Goal: Task Accomplishment & Management: Use online tool/utility

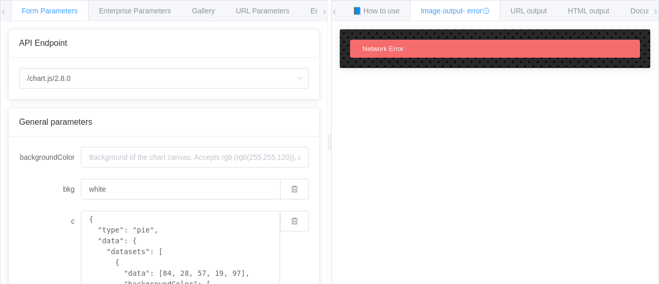
scroll to position [134, 0]
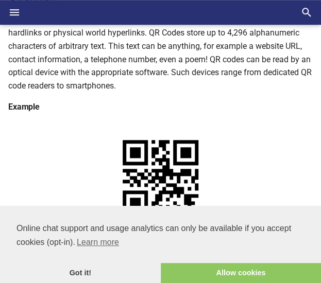
scroll to position [153, 0]
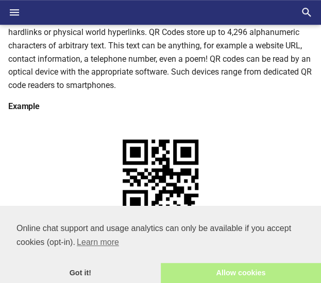
click at [222, 276] on link "Allow cookies" at bounding box center [241, 273] width 161 height 21
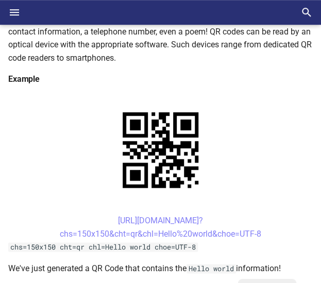
scroll to position [181, 0]
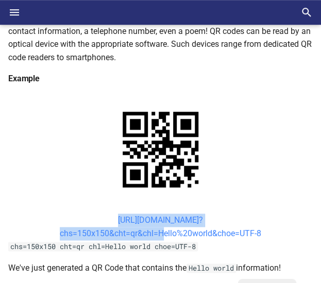
drag, startPoint x: 95, startPoint y: 217, endPoint x: 159, endPoint y: 232, distance: 65.4
type textarea "https://image-charts.com/chart? chs=150x150&cht=qr&chl="
click at [159, 232] on center "https://image-charts.com/chart? chs=150x150&cht=qr&chl=Hello%20world&choe=UTF-8" at bounding box center [160, 227] width 304 height 26
copy link "https://image-charts.com/chart? chs=150x150&cht=qr&chl="
